Goal: Task Accomplishment & Management: Complete application form

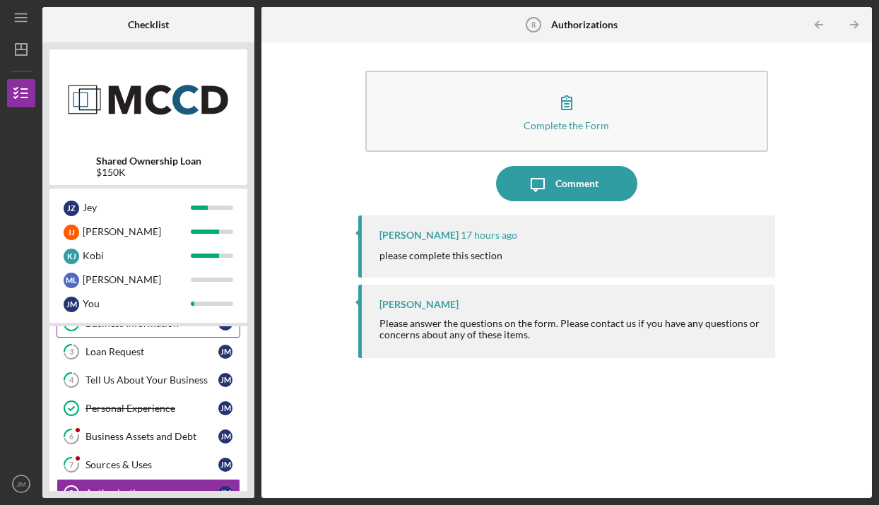
scroll to position [76, 0]
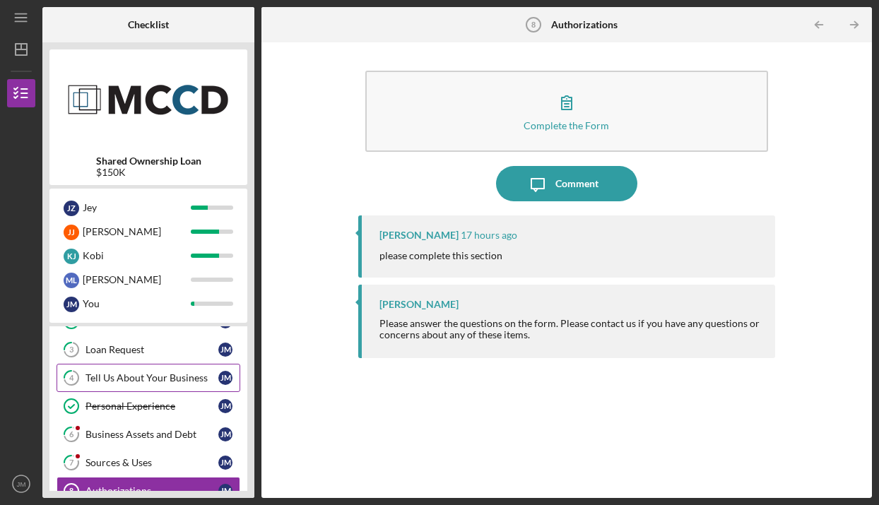
click at [153, 385] on link "4 Tell Us About Your Business [PERSON_NAME]" at bounding box center [149, 378] width 184 height 28
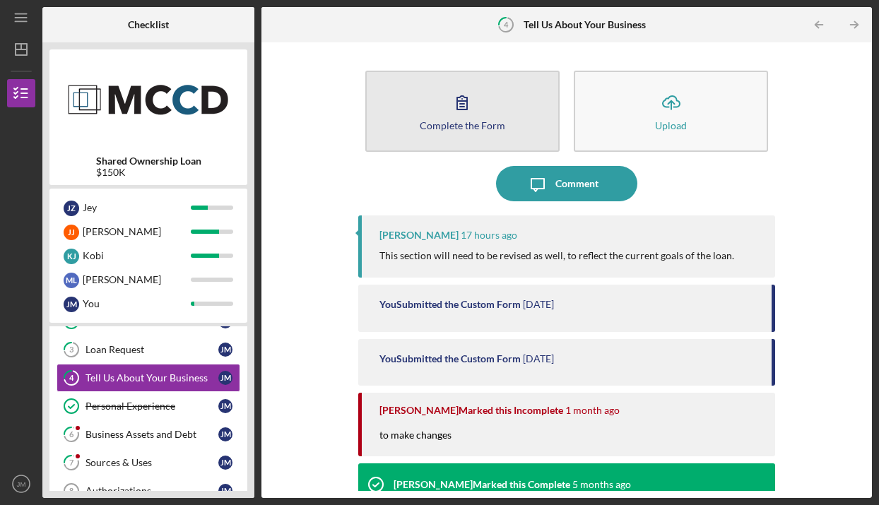
click at [468, 81] on button "Complete the Form Form" at bounding box center [462, 111] width 194 height 81
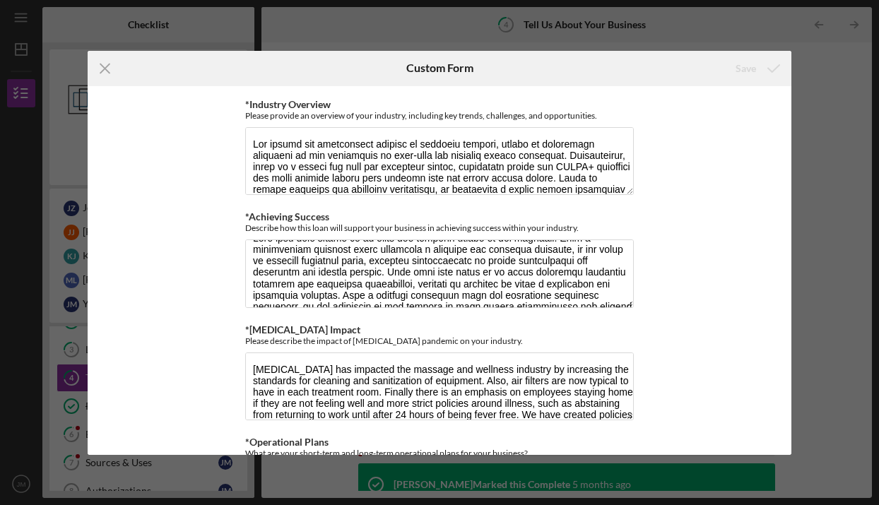
scroll to position [15, 0]
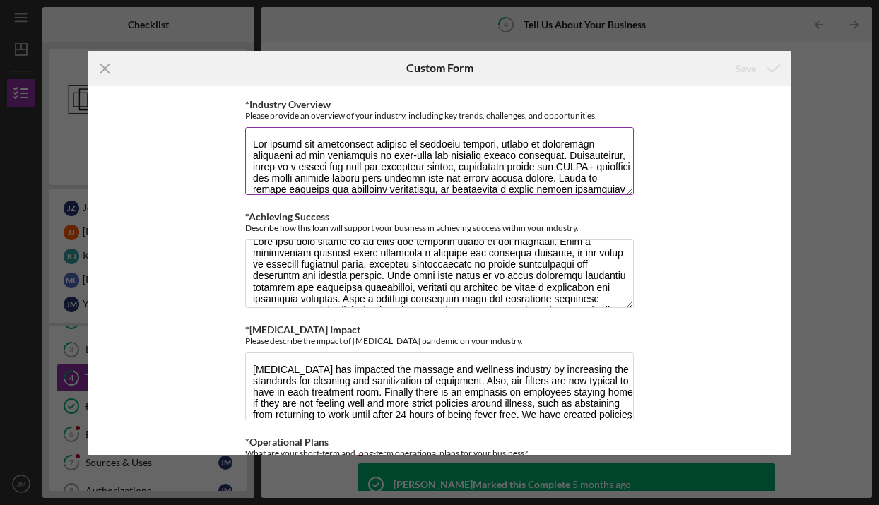
click at [414, 146] on textarea "*Industry Overview" at bounding box center [439, 161] width 389 height 68
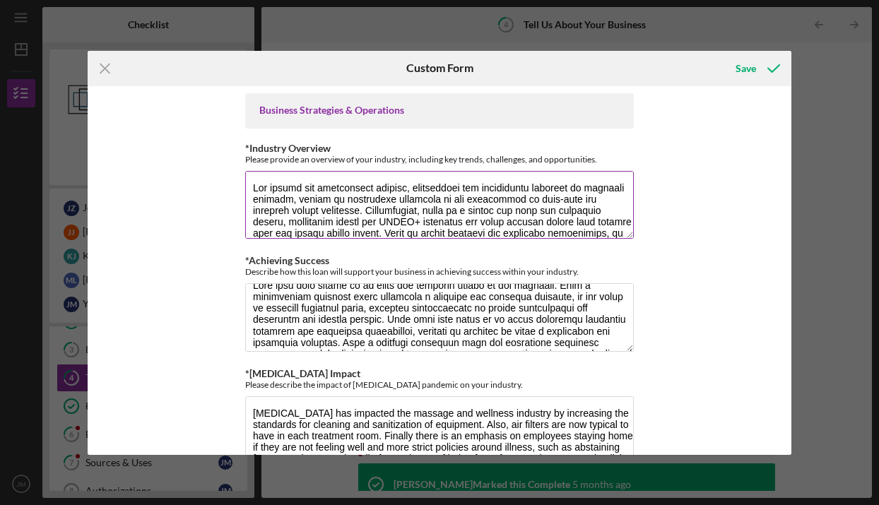
scroll to position [0, 0]
click at [392, 181] on textarea "*Industry Overview" at bounding box center [439, 205] width 389 height 68
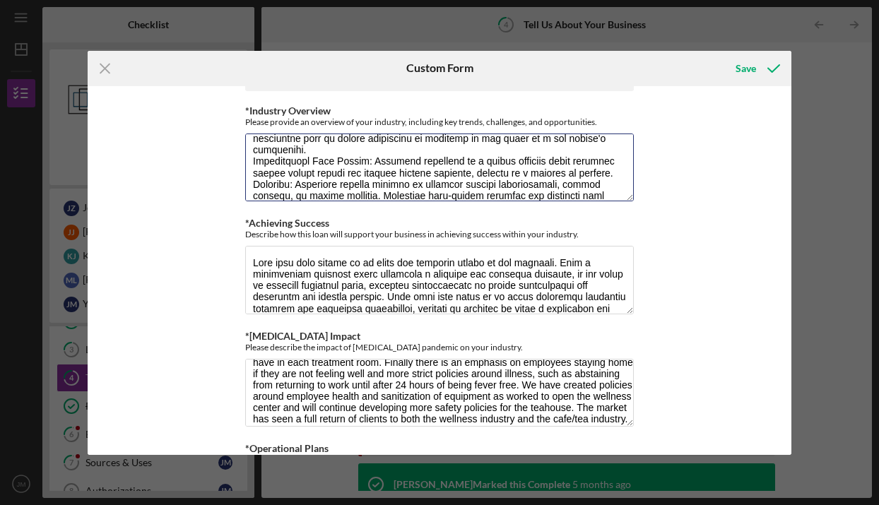
scroll to position [36, 0]
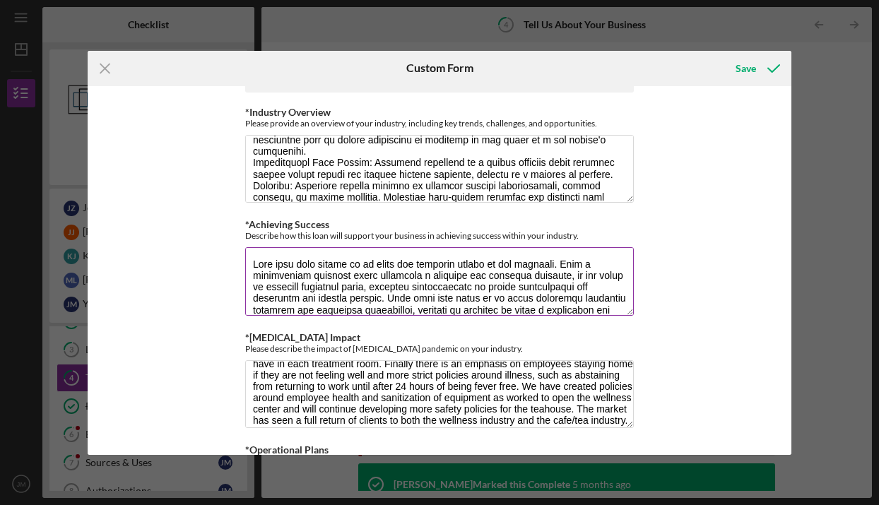
click at [557, 295] on textarea "*Achieving Success" at bounding box center [439, 281] width 389 height 68
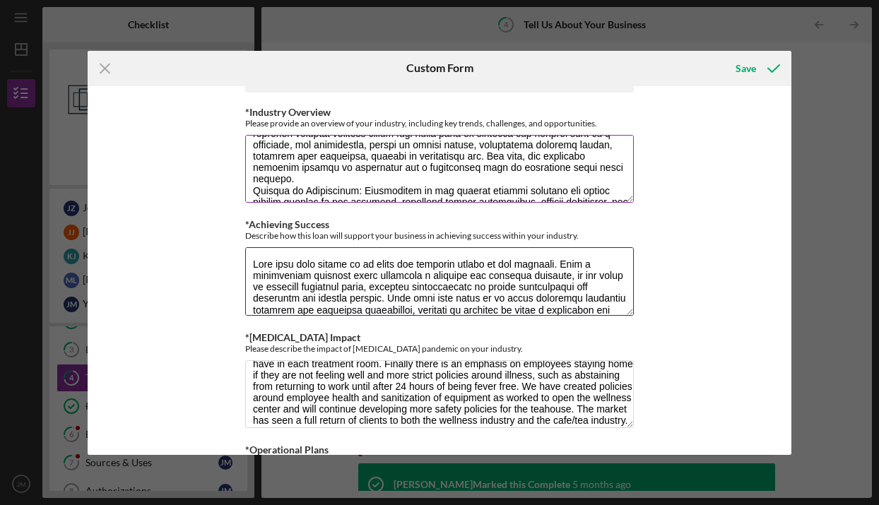
scroll to position [315, 0]
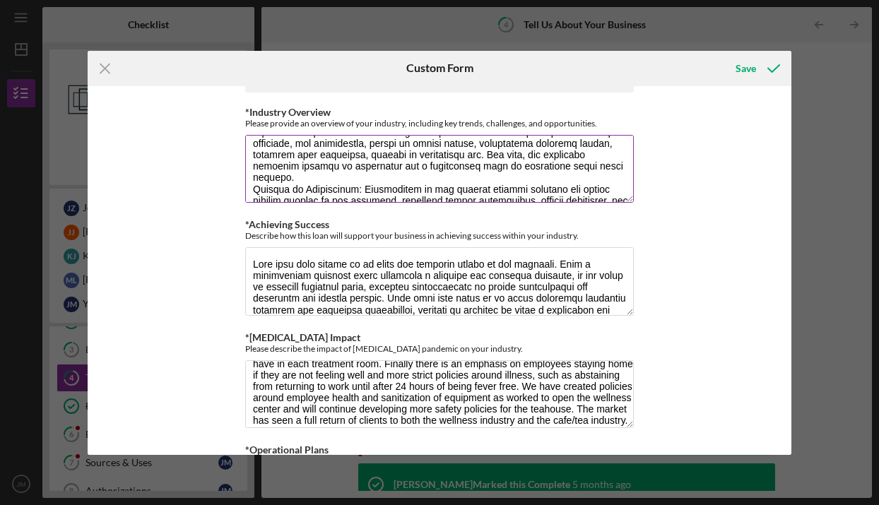
drag, startPoint x: 438, startPoint y: 156, endPoint x: 477, endPoint y: 158, distance: 38.9
click at [477, 158] on textarea "*Industry Overview" at bounding box center [439, 169] width 389 height 68
drag, startPoint x: 559, startPoint y: 155, endPoint x: 528, endPoint y: 153, distance: 31.2
click at [528, 153] on textarea "*Industry Overview" at bounding box center [439, 169] width 389 height 68
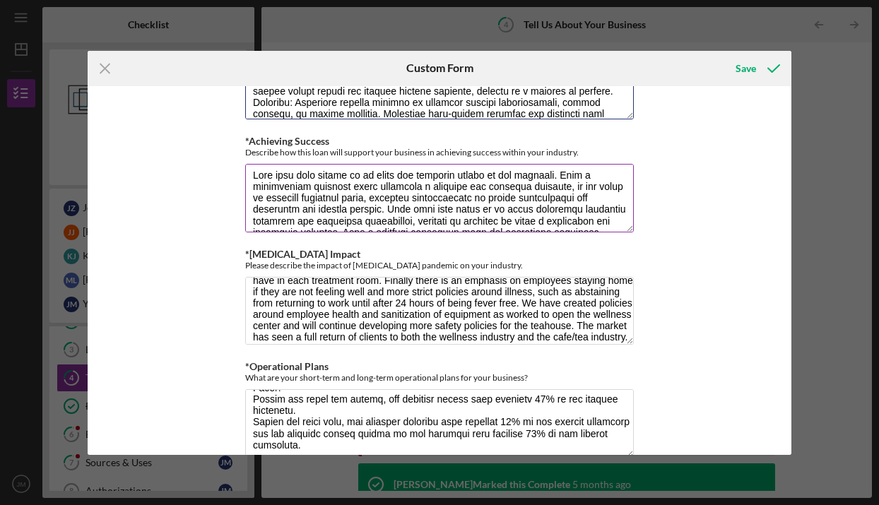
scroll to position [4, 0]
type textarea "The market for [MEDICAL_DATA], acupuncture and alternative wellness is steadily…"
drag, startPoint x: 370, startPoint y: 175, endPoint x: 452, endPoint y: 172, distance: 82.0
click at [452, 172] on textarea "*Achieving Success" at bounding box center [439, 198] width 389 height 68
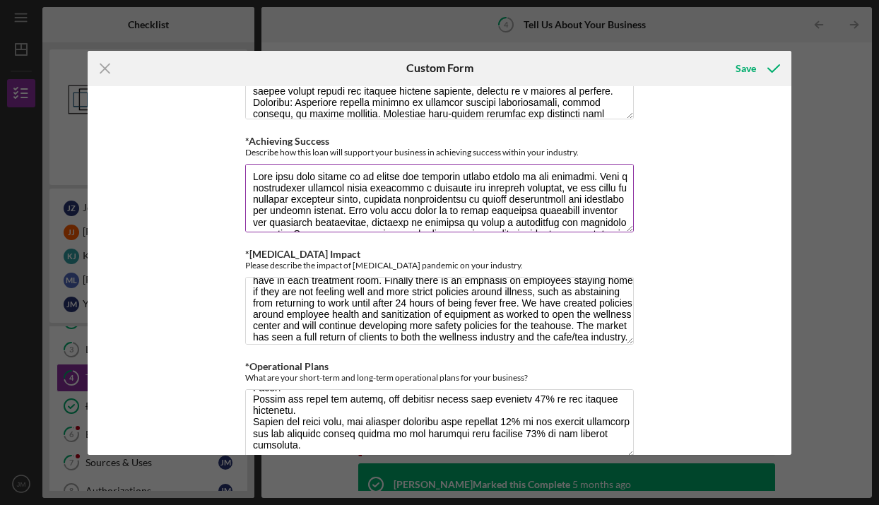
drag, startPoint x: 598, startPoint y: 174, endPoint x: 397, endPoint y: 210, distance: 203.9
click at [397, 210] on textarea "*Achieving Success" at bounding box center [439, 198] width 389 height 68
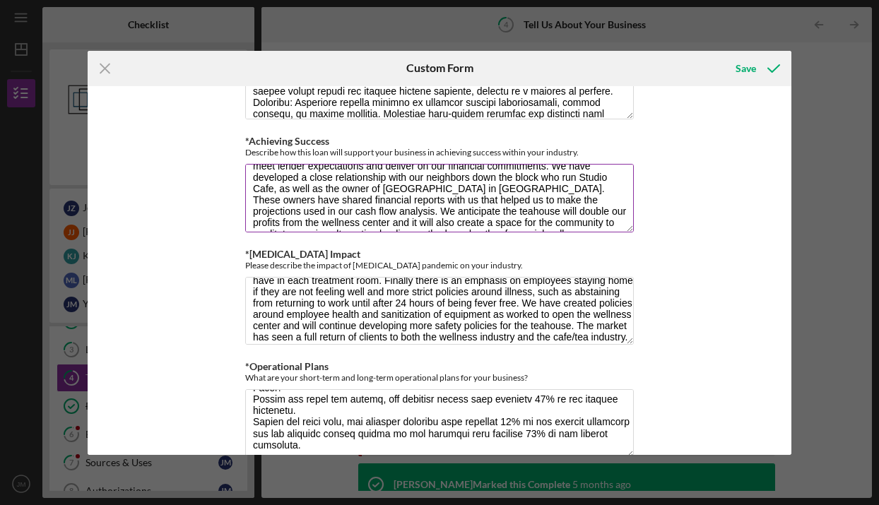
scroll to position [91, 0]
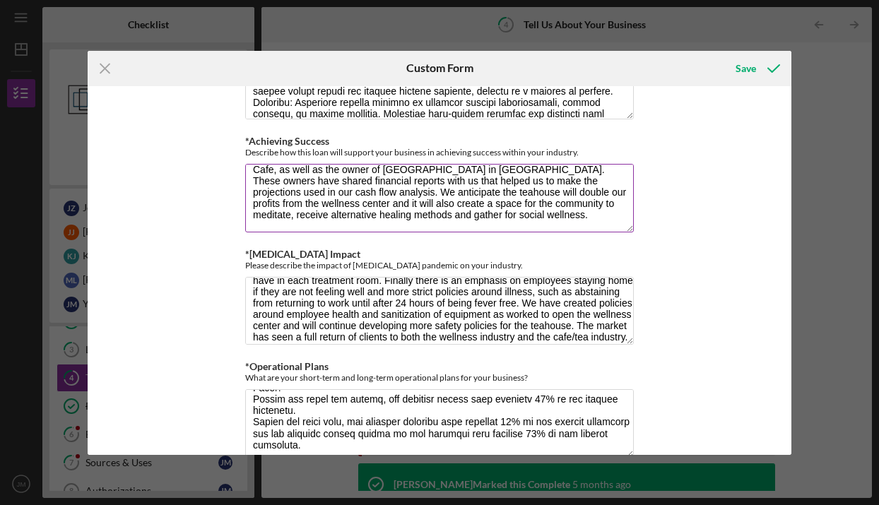
drag, startPoint x: 579, startPoint y: 180, endPoint x: 335, endPoint y: 182, distance: 243.8
click at [335, 182] on textarea "This loan will enable us to expand the wellness center aspect of the business. …" at bounding box center [439, 198] width 389 height 68
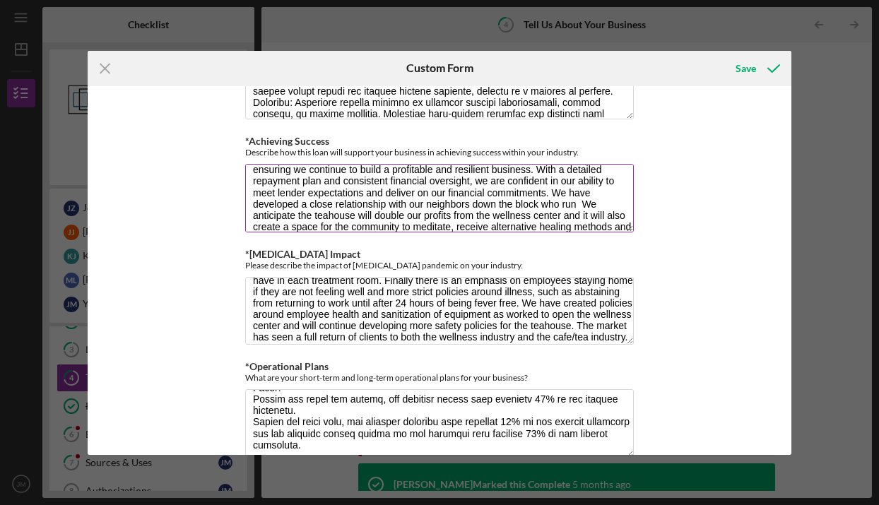
scroll to position [37, 0]
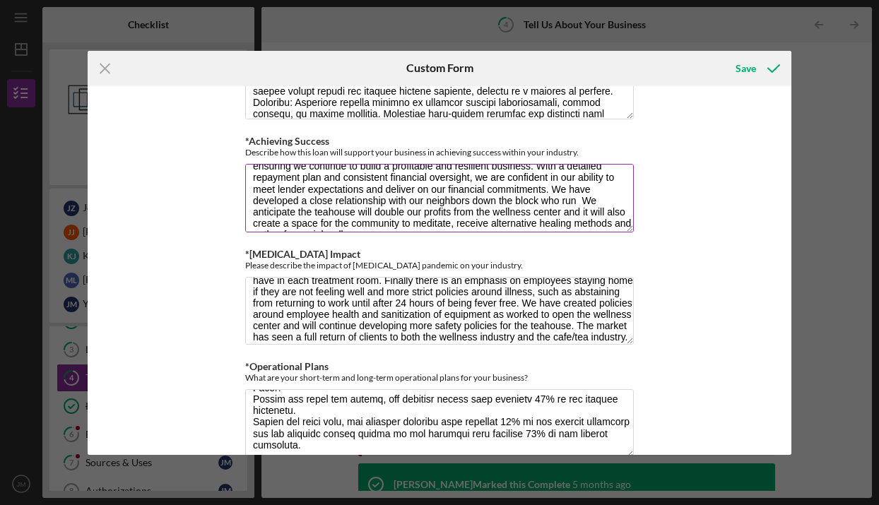
drag, startPoint x: 551, startPoint y: 188, endPoint x: 580, endPoint y: 200, distance: 31.4
click at [580, 200] on textarea "This loan will enable us to expand the wellness center aspect of the business. …" at bounding box center [439, 198] width 389 height 68
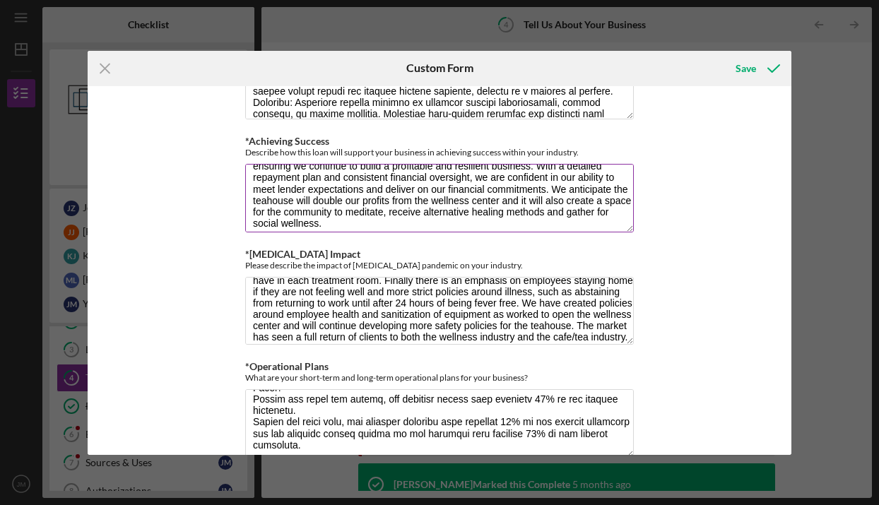
drag, startPoint x: 293, startPoint y: 199, endPoint x: 223, endPoint y: 203, distance: 70.7
click at [245, 203] on textarea "This loan will enable us to expand the wellness center aspect of the business. …" at bounding box center [439, 198] width 389 height 68
drag, startPoint x: 318, startPoint y: 199, endPoint x: 343, endPoint y: 201, distance: 25.5
click at [345, 201] on textarea "This loan will enable us to expand the wellness center aspect of the business. …" at bounding box center [439, 198] width 389 height 68
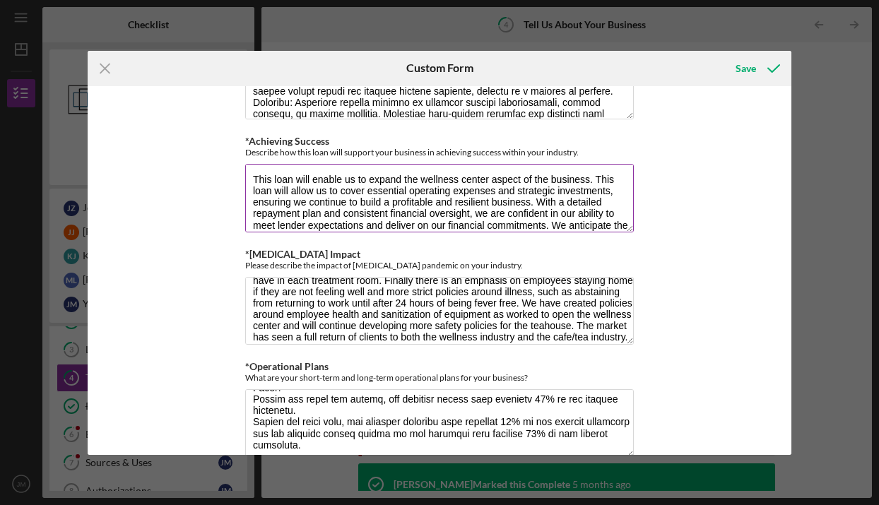
scroll to position [0, 0]
click at [402, 179] on textarea "This loan will enable us to expand the wellness center aspect of the business. …" at bounding box center [439, 198] width 389 height 68
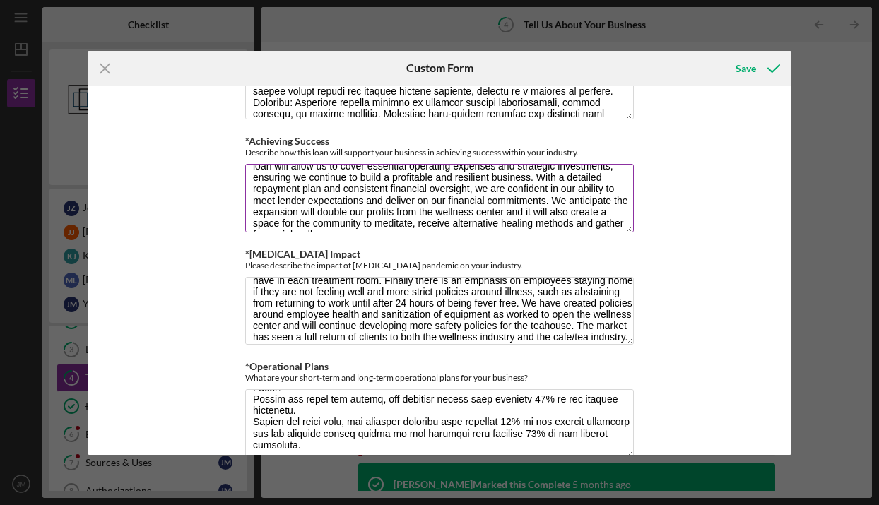
scroll to position [28, 0]
drag, startPoint x: 437, startPoint y: 211, endPoint x: 550, endPoint y: 172, distance: 118.9
click at [550, 172] on textarea "This loan will enable us to expand the wellness center aspect of the business. …" at bounding box center [439, 198] width 389 height 68
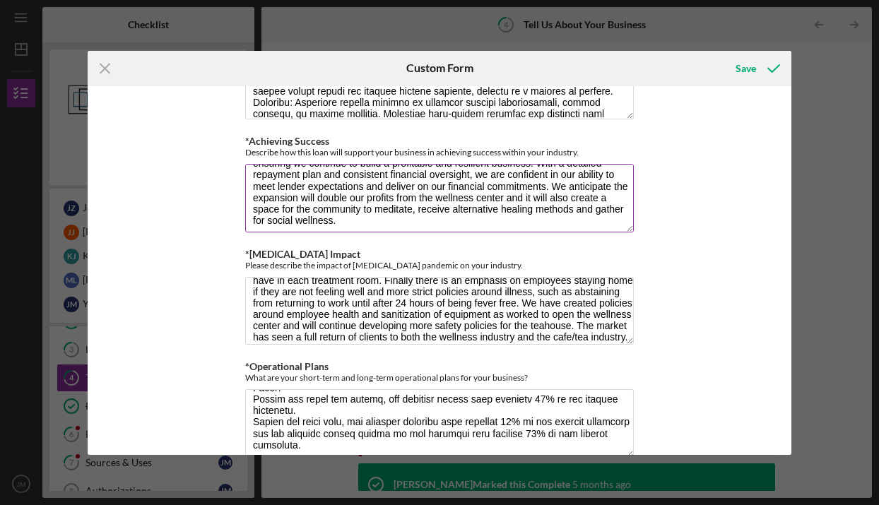
scroll to position [50, 0]
click at [501, 199] on textarea "This loan will enable us to expand the wellness center aspect of the business. …" at bounding box center [439, 198] width 389 height 68
drag, startPoint x: 320, startPoint y: 182, endPoint x: 332, endPoint y: 182, distance: 12.0
click at [332, 182] on textarea "This loan will enable us to expand the wellness center aspect of the business. …" at bounding box center [439, 198] width 389 height 68
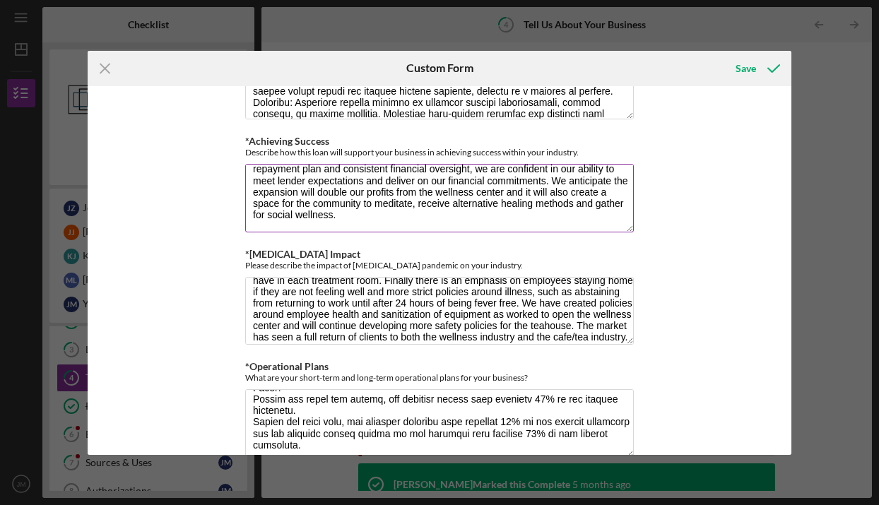
drag, startPoint x: 319, startPoint y: 184, endPoint x: 348, endPoint y: 182, distance: 29.0
click at [348, 182] on textarea "This loan will enable us to expand the wellness center aspect of the business. …" at bounding box center [439, 198] width 389 height 68
click at [520, 181] on textarea "This loan will enable us to expand the wellness center aspect of the business. …" at bounding box center [439, 198] width 389 height 68
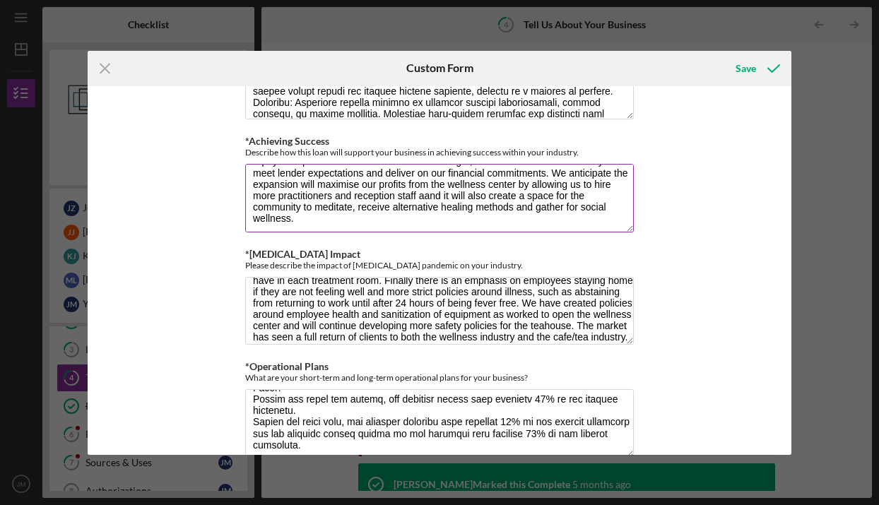
click at [333, 196] on textarea "This loan will enable us to expand the wellness center aspect of the business. …" at bounding box center [439, 198] width 389 height 68
click at [338, 194] on textarea "This loan will enable us to expand the wellness center aspect of the business. …" at bounding box center [439, 198] width 389 height 68
drag, startPoint x: 382, startPoint y: 194, endPoint x: 340, endPoint y: 194, distance: 41.7
click at [340, 194] on textarea "This loan will enable us to expand the wellness center aspect of the business. …" at bounding box center [439, 198] width 389 height 68
click at [478, 197] on textarea "This loan will enable us to expand the wellness center aspect of the business. …" at bounding box center [439, 198] width 389 height 68
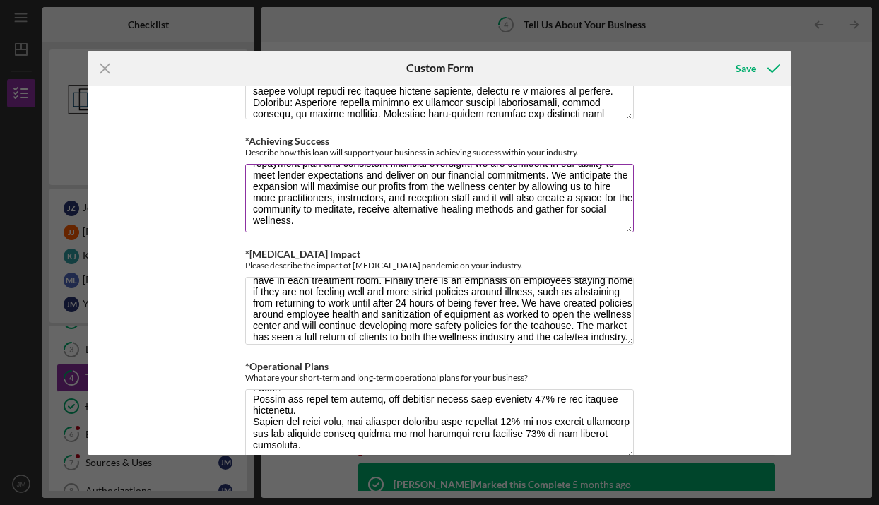
scroll to position [52, 0]
drag, startPoint x: 537, startPoint y: 196, endPoint x: 601, endPoint y: 196, distance: 63.6
click at [601, 196] on textarea "This loan will enable us to expand the wellness center aspect of the business. …" at bounding box center [439, 198] width 389 height 68
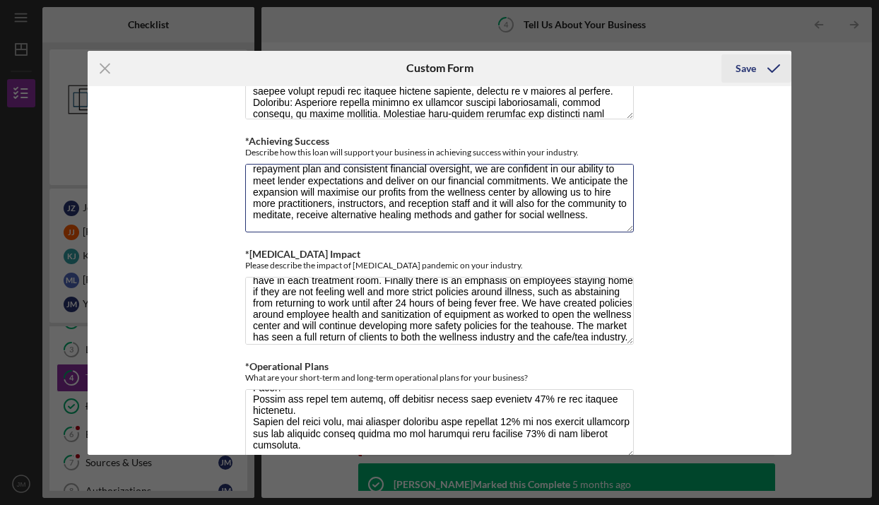
type textarea "This loan will enable us to expand the wellness center aspect of the business. …"
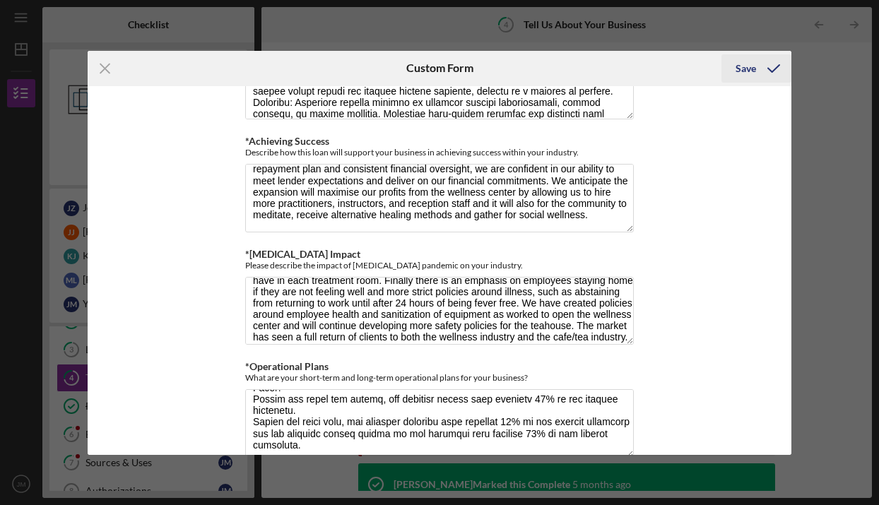
click at [738, 69] on div "Save" at bounding box center [745, 68] width 20 height 28
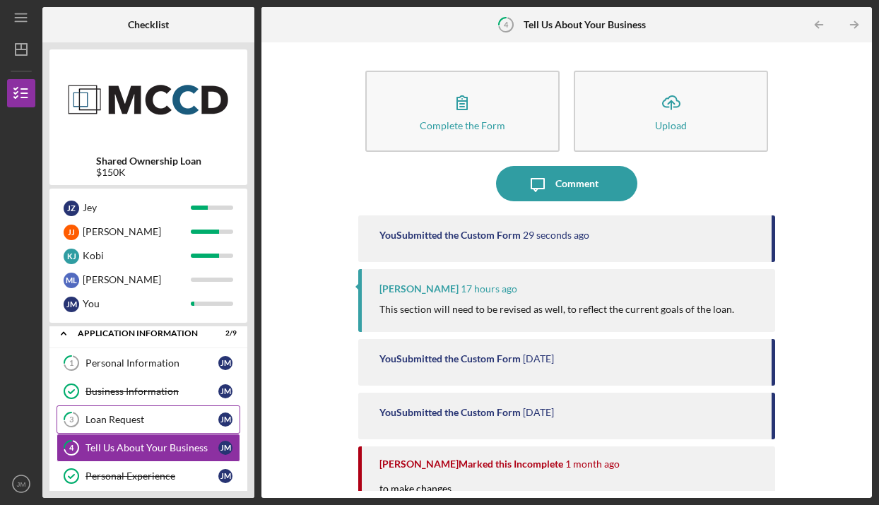
scroll to position [8, 0]
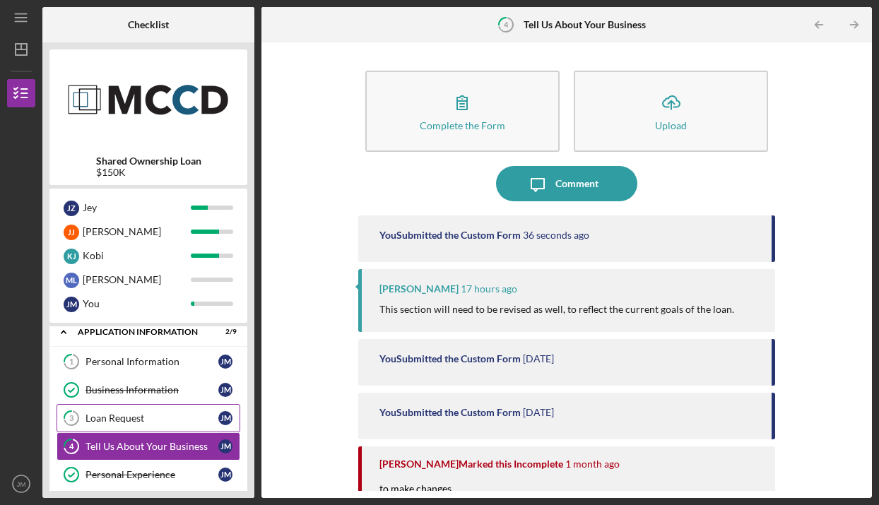
click at [126, 417] on div "Loan Request" at bounding box center [151, 418] width 133 height 11
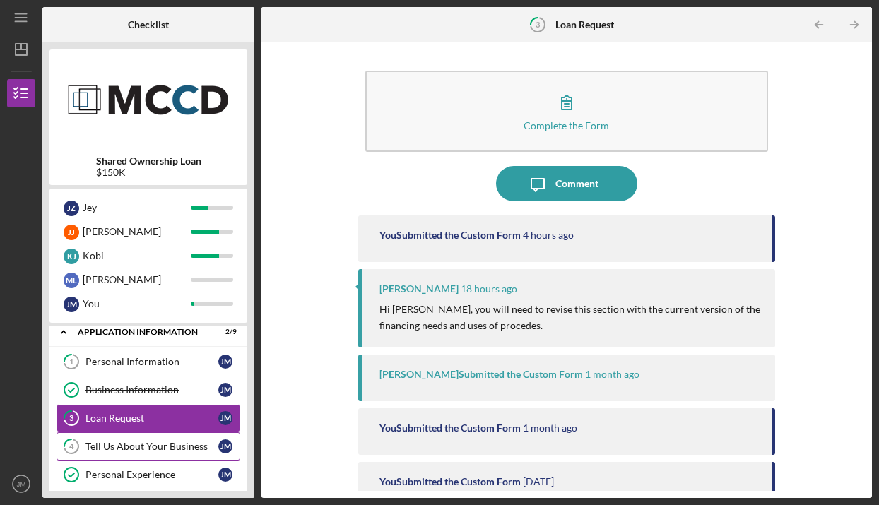
click at [128, 442] on div "Tell Us About Your Business" at bounding box center [151, 446] width 133 height 11
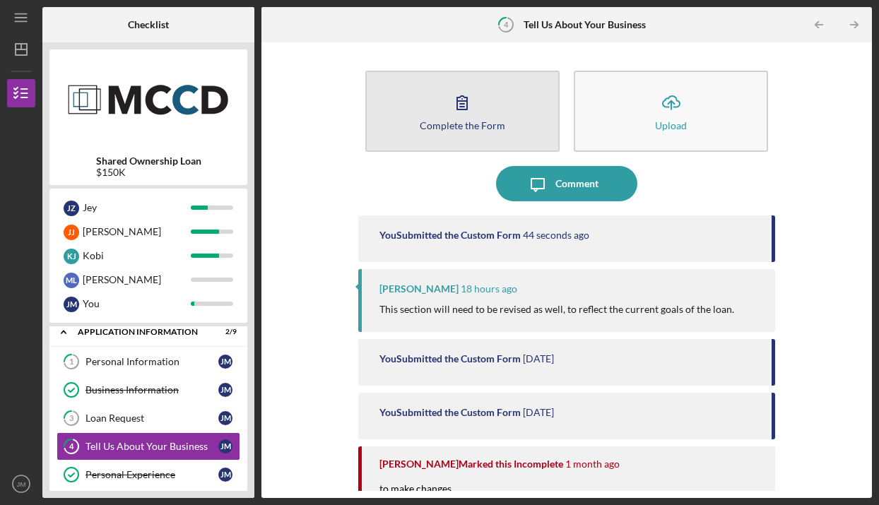
click at [479, 115] on button "Complete the Form Form" at bounding box center [462, 111] width 194 height 81
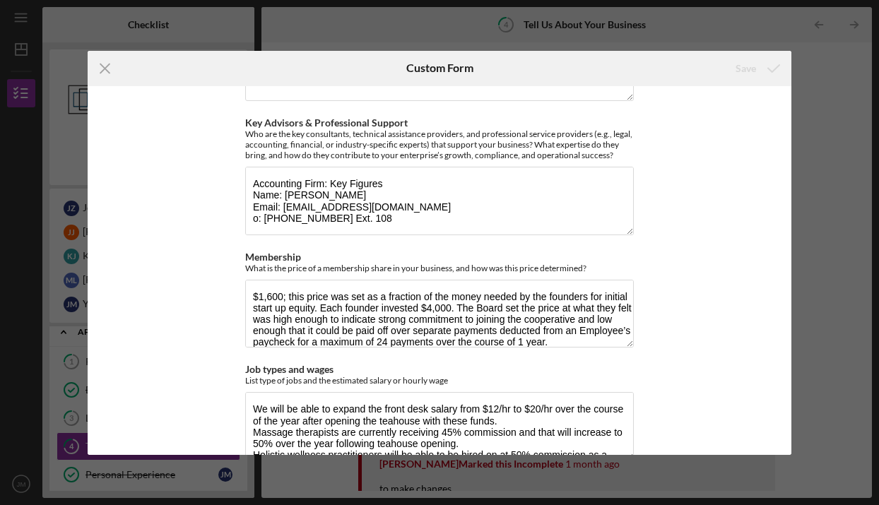
scroll to position [2249, 0]
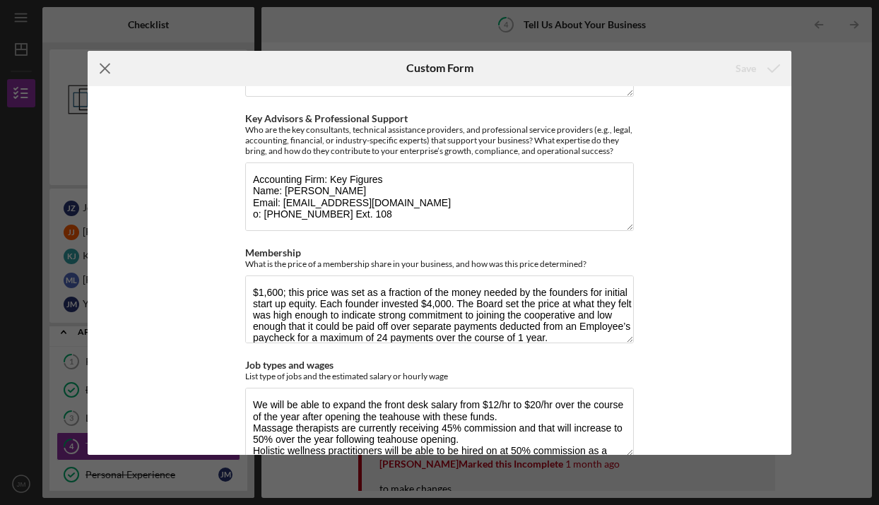
click at [101, 69] on icon "Icon/Menu Close" at bounding box center [105, 68] width 35 height 35
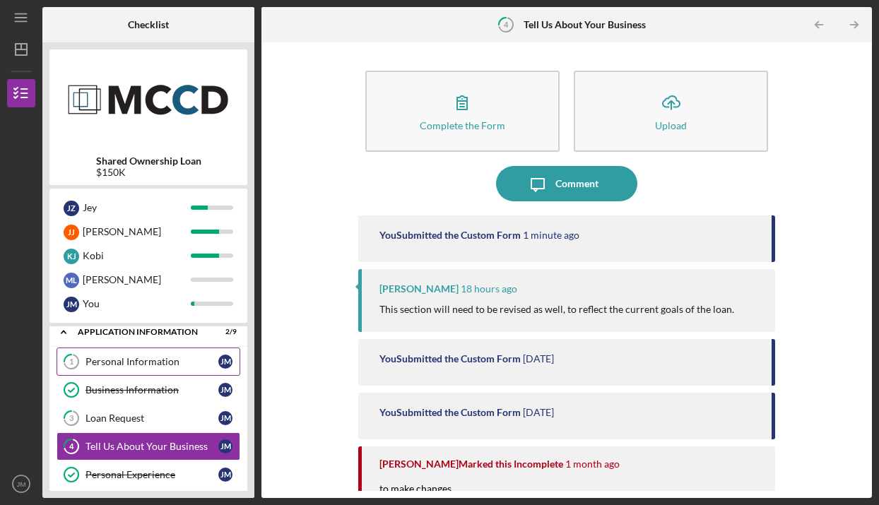
click at [143, 359] on div "Personal Information" at bounding box center [151, 361] width 133 height 11
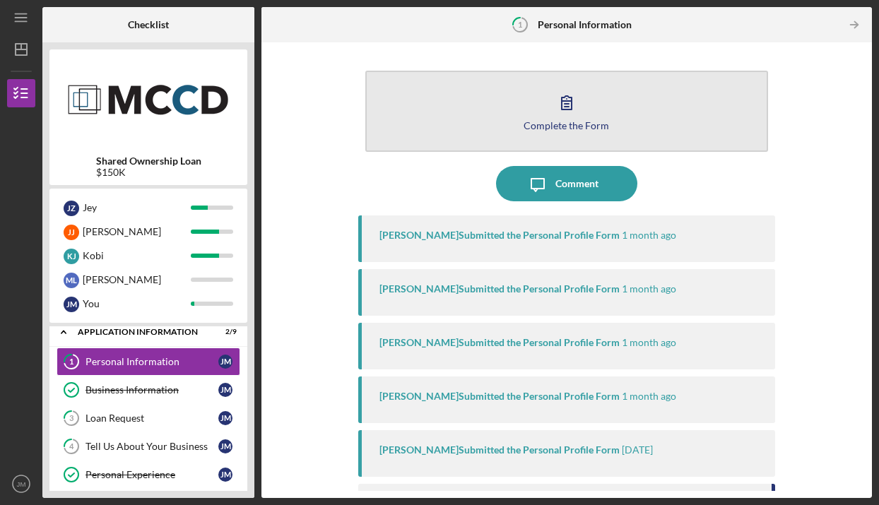
click at [521, 99] on button "Complete the Form Form" at bounding box center [566, 111] width 403 height 81
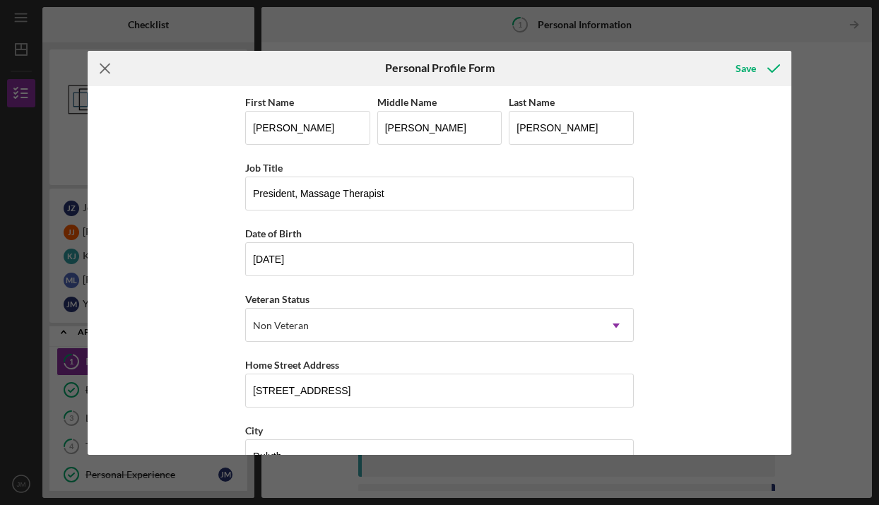
click at [106, 66] on icon "Icon/Menu Close" at bounding box center [105, 68] width 35 height 35
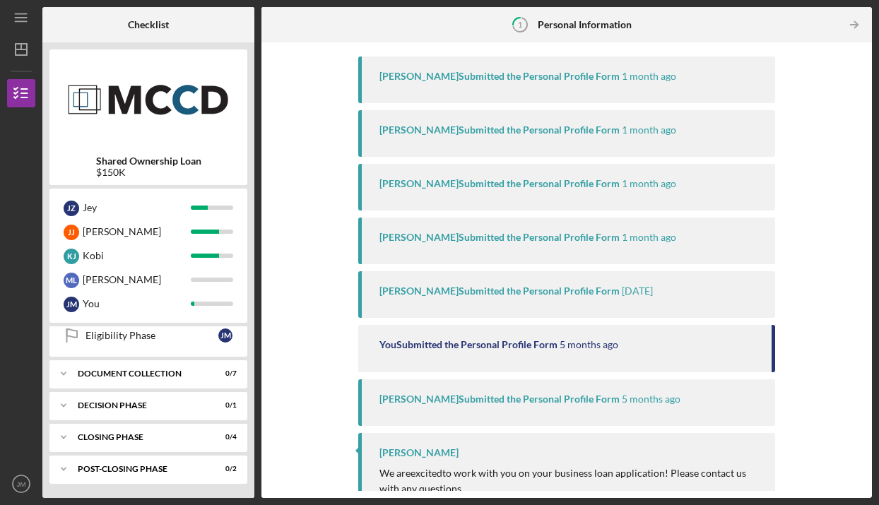
scroll to position [157, 0]
